Goal: Find specific page/section: Find specific page/section

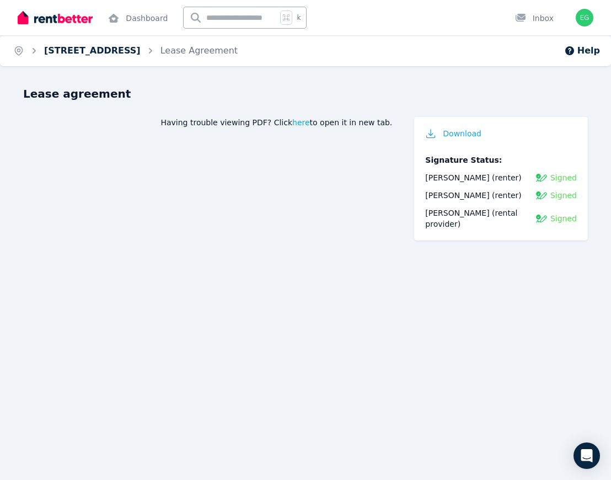
click at [141, 51] on link "[STREET_ADDRESS]" at bounding box center [92, 50] width 97 height 10
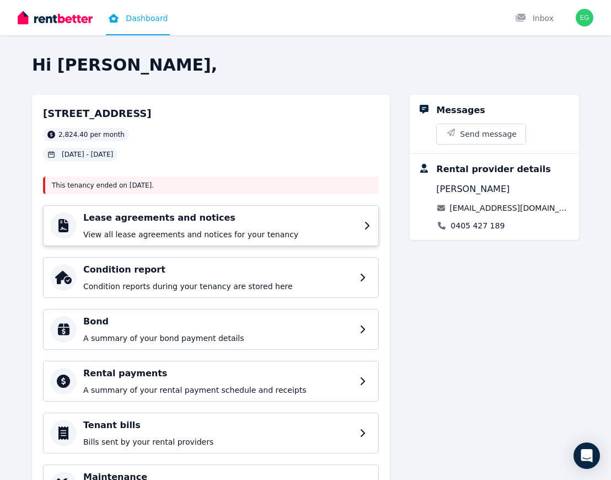
click at [269, 231] on p "View all lease agreements and notices for your tenancy" at bounding box center [220, 234] width 274 height 11
